Goal: Book appointment/travel/reservation

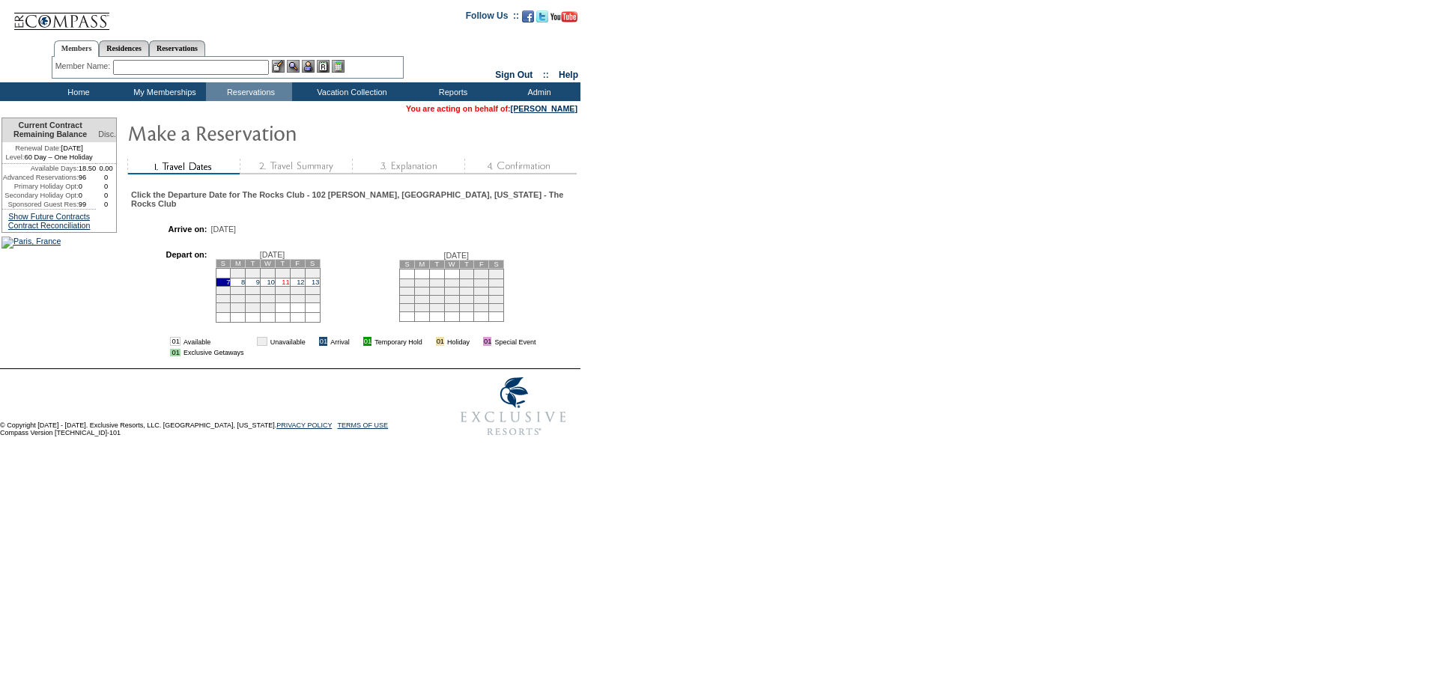
click at [289, 279] on link "11" at bounding box center [285, 282] width 7 height 7
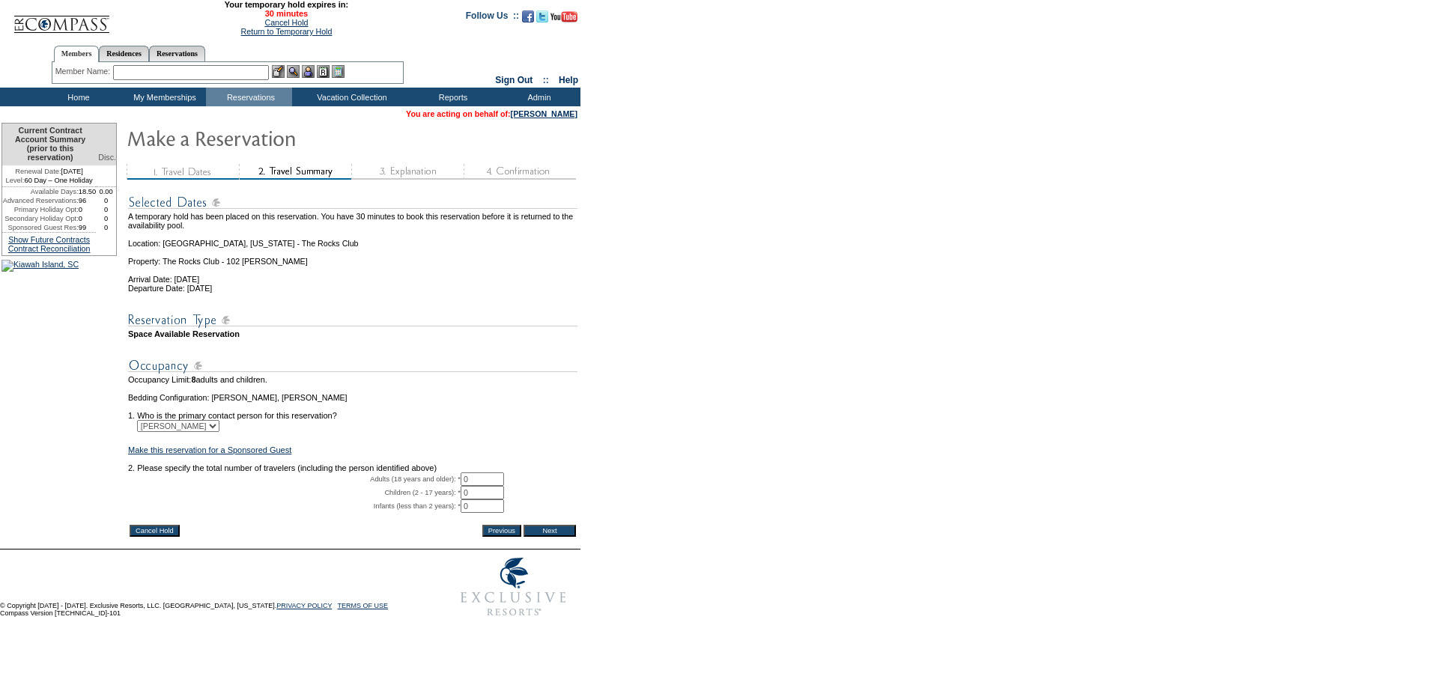
click at [498, 486] on input "0" at bounding box center [481, 478] width 43 height 13
click at [496, 486] on input "0" at bounding box center [481, 478] width 43 height 13
type input "2"
click at [562, 537] on input "Next" at bounding box center [549, 531] width 52 height 12
